Goal: Transaction & Acquisition: Purchase product/service

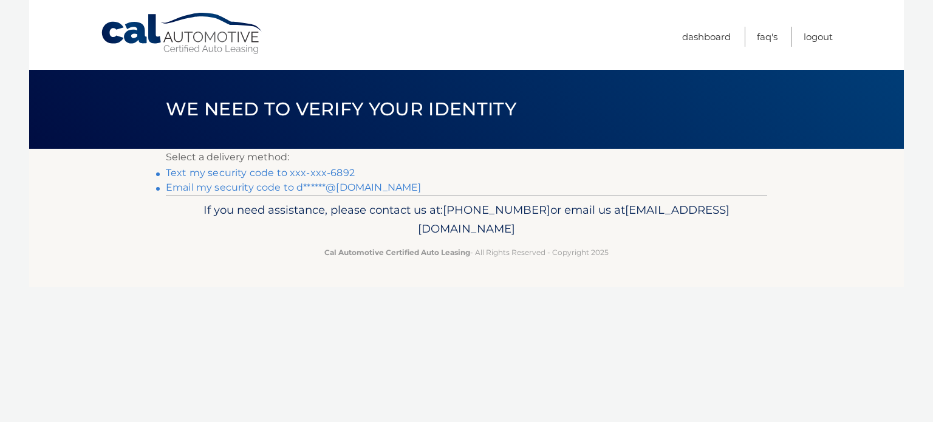
click at [335, 170] on link "Text my security code to xxx-xxx-6892" at bounding box center [260, 173] width 189 height 12
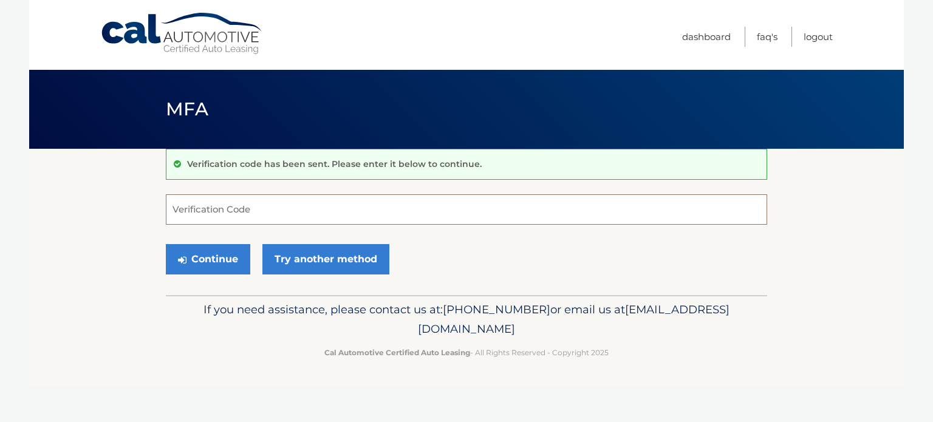
click at [271, 220] on input "Verification Code" at bounding box center [466, 209] width 601 height 30
type input "839879"
click at [166, 244] on button "Continue" at bounding box center [208, 259] width 84 height 30
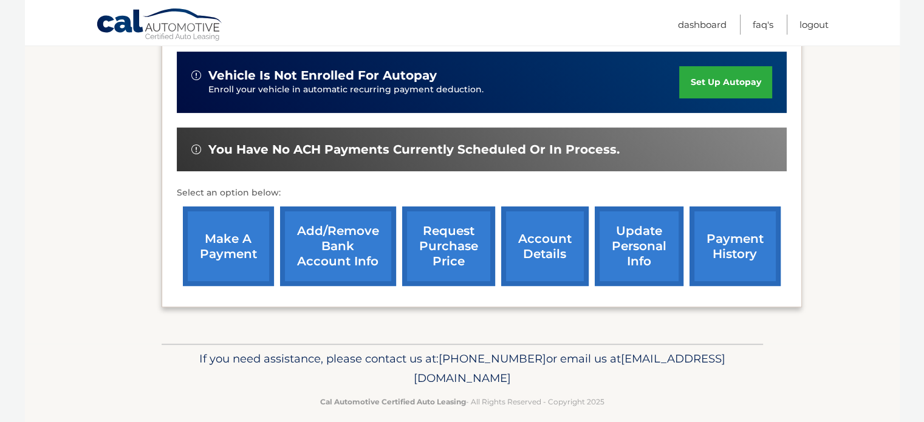
scroll to position [312, 0]
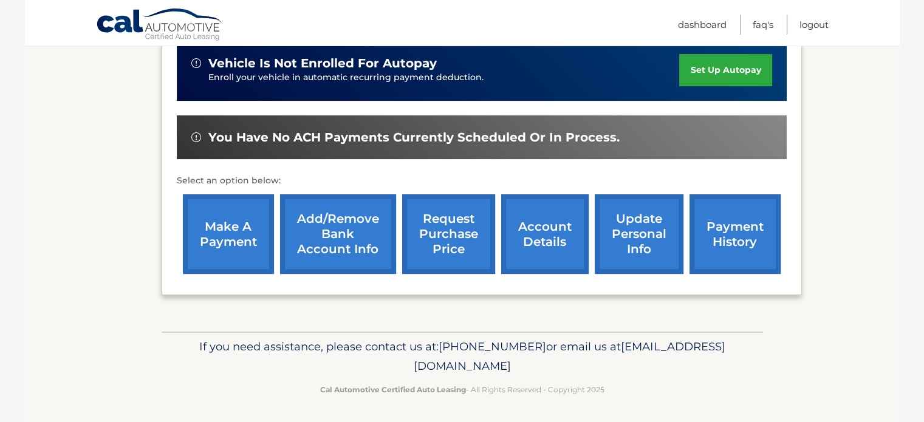
click at [213, 235] on link "make a payment" at bounding box center [228, 234] width 91 height 80
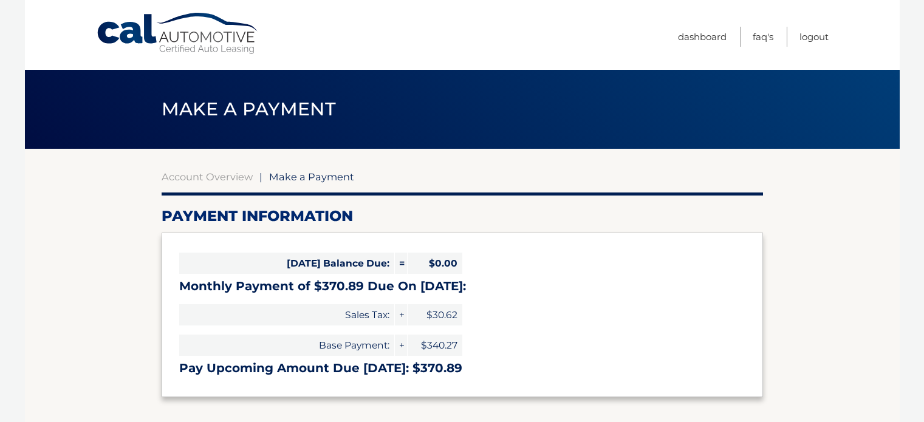
select select "M2I3ZjE0YWItMzcwZi00N2M0LWEwNzgtZGVlNWE1Y2JlZTFm"
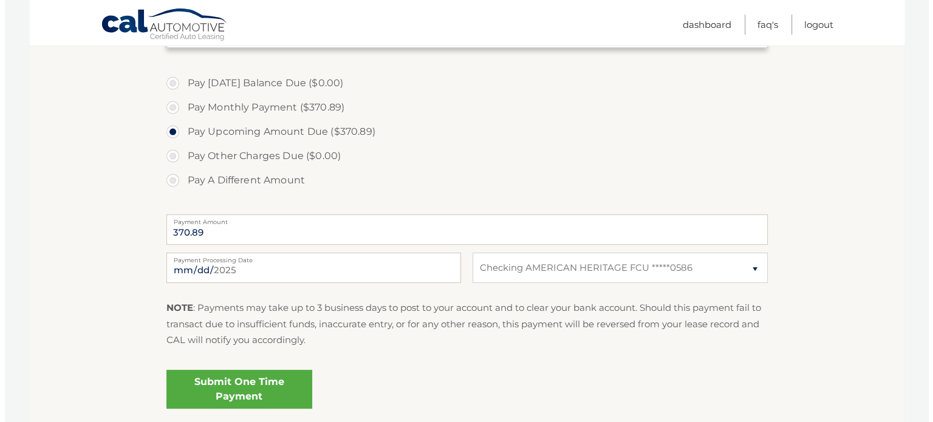
scroll to position [348, 0]
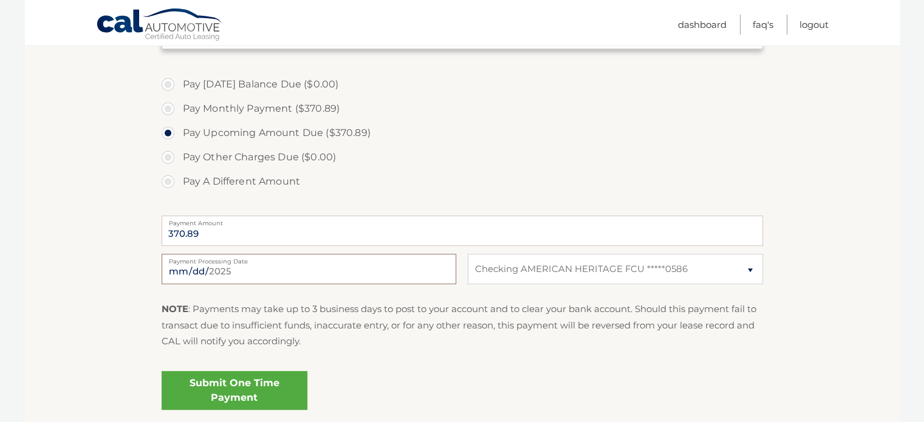
click at [191, 269] on input "2025-09-21" at bounding box center [309, 269] width 295 height 30
type input "2025-09-25"
click at [250, 388] on link "Submit One Time Payment" at bounding box center [235, 390] width 146 height 39
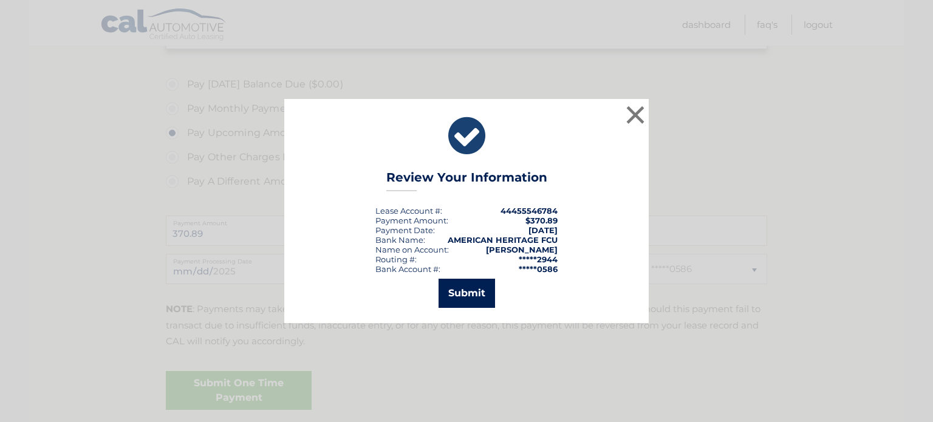
click at [476, 299] on button "Submit" at bounding box center [466, 293] width 56 height 29
